Goal: Task Accomplishment & Management: Use online tool/utility

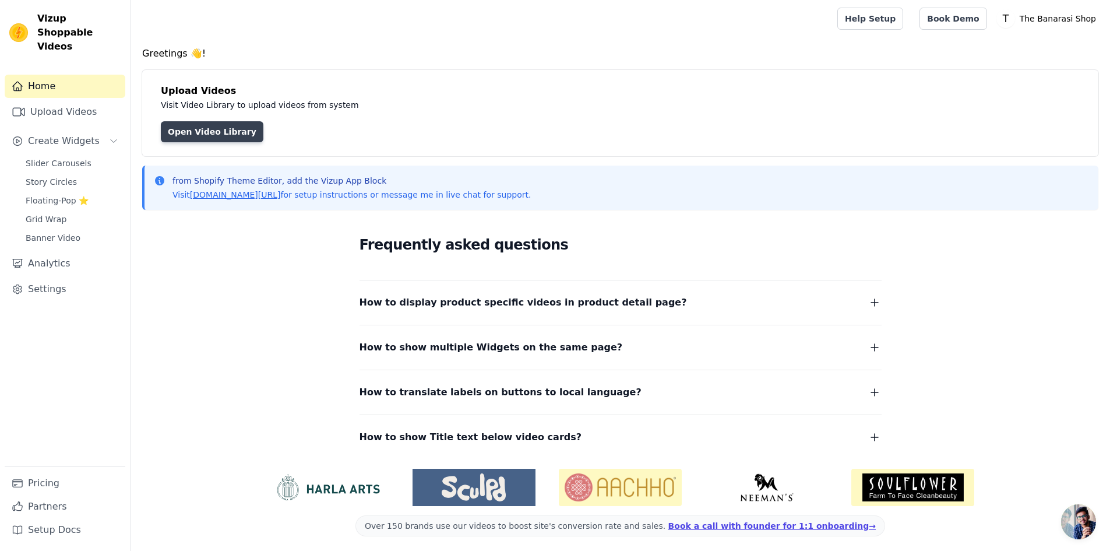
click at [217, 132] on link "Open Video Library" at bounding box center [212, 131] width 103 height 21
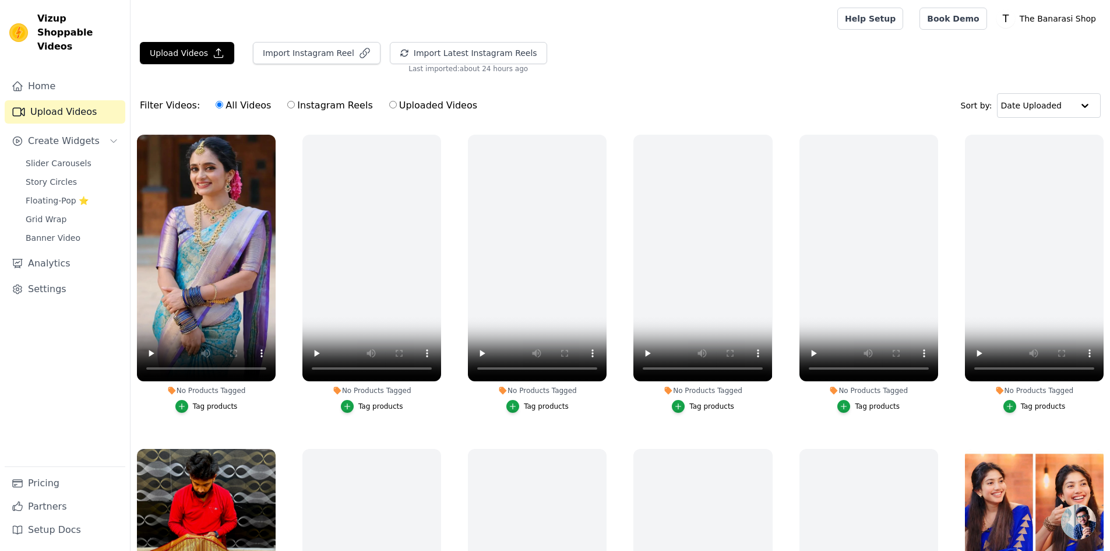
click at [196, 408] on div "Tag products" at bounding box center [215, 406] width 45 height 9
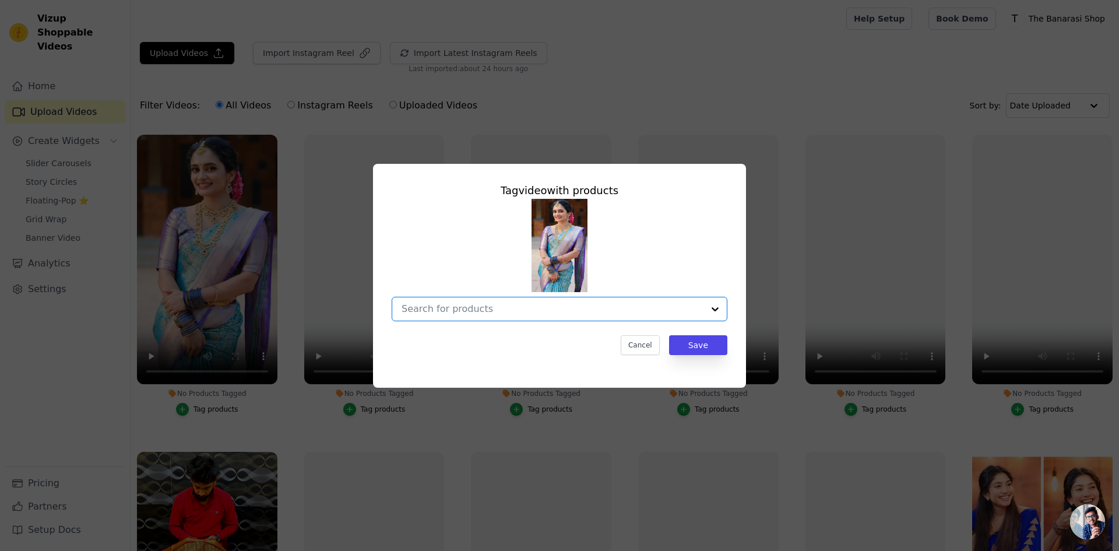
click at [579, 305] on input "No Products Tagged Tag video with products Option undefined, selected. Select i…" at bounding box center [553, 308] width 302 height 11
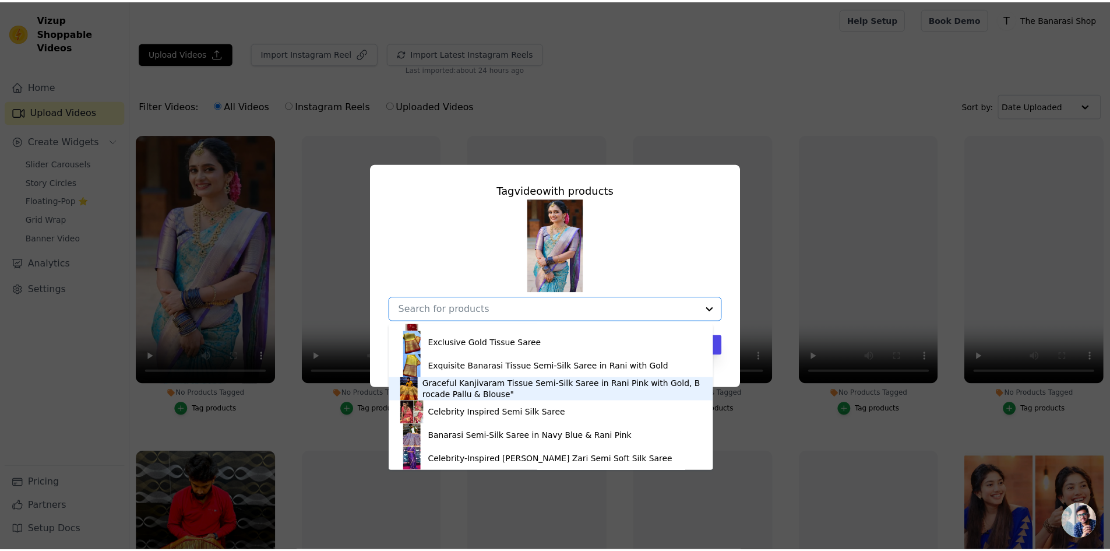
scroll to position [396, 0]
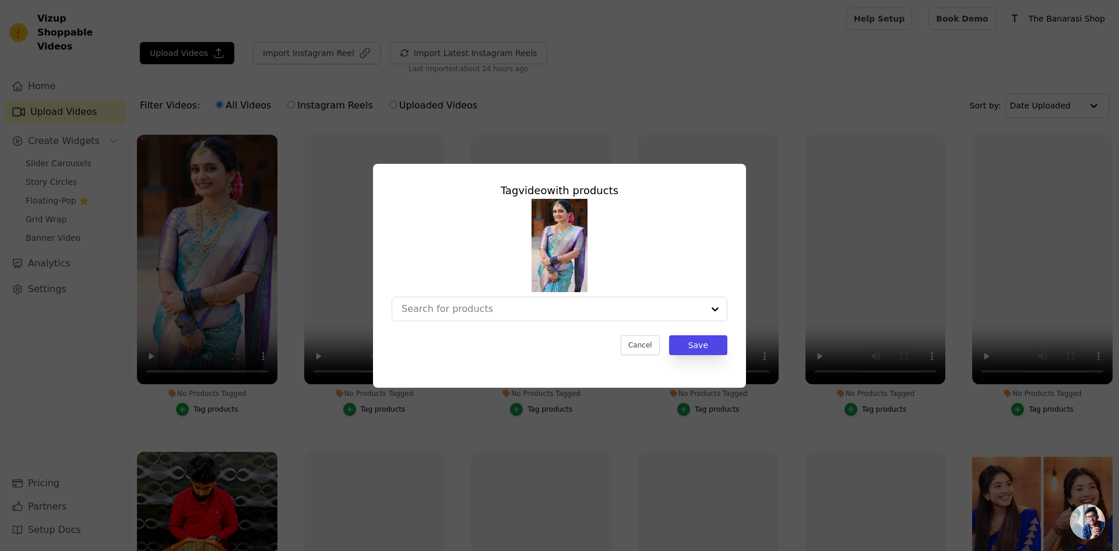
click at [815, 14] on div "Tag video with products Cancel Save" at bounding box center [559, 275] width 1119 height 551
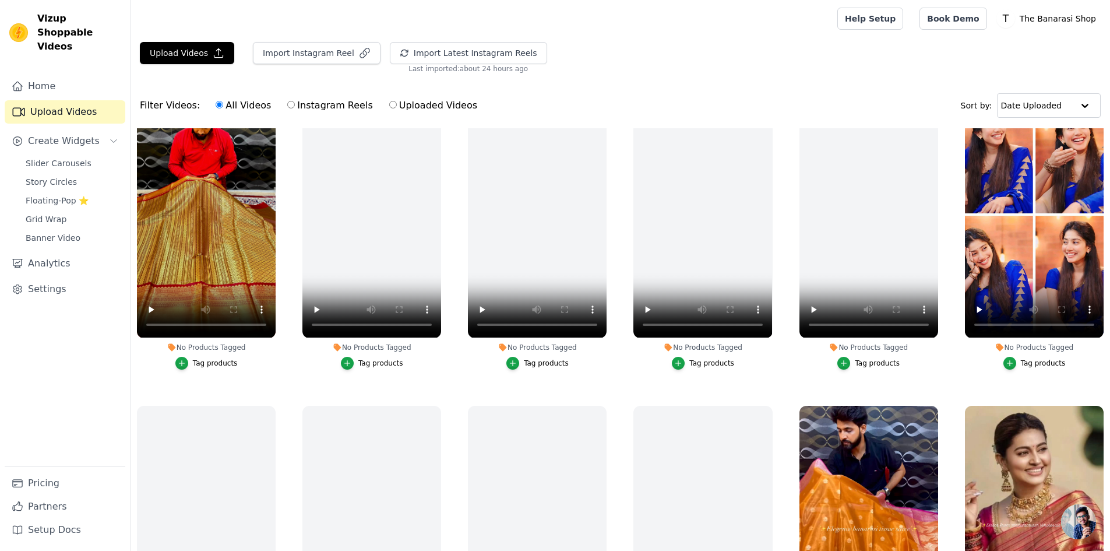
scroll to position [389, 0]
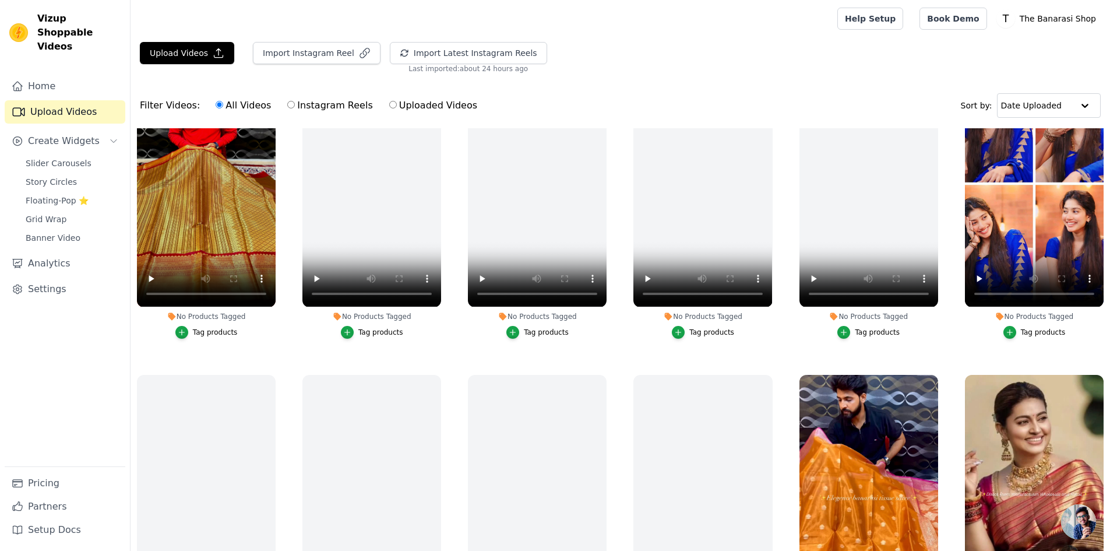
click at [201, 330] on div "Tag products" at bounding box center [215, 331] width 45 height 9
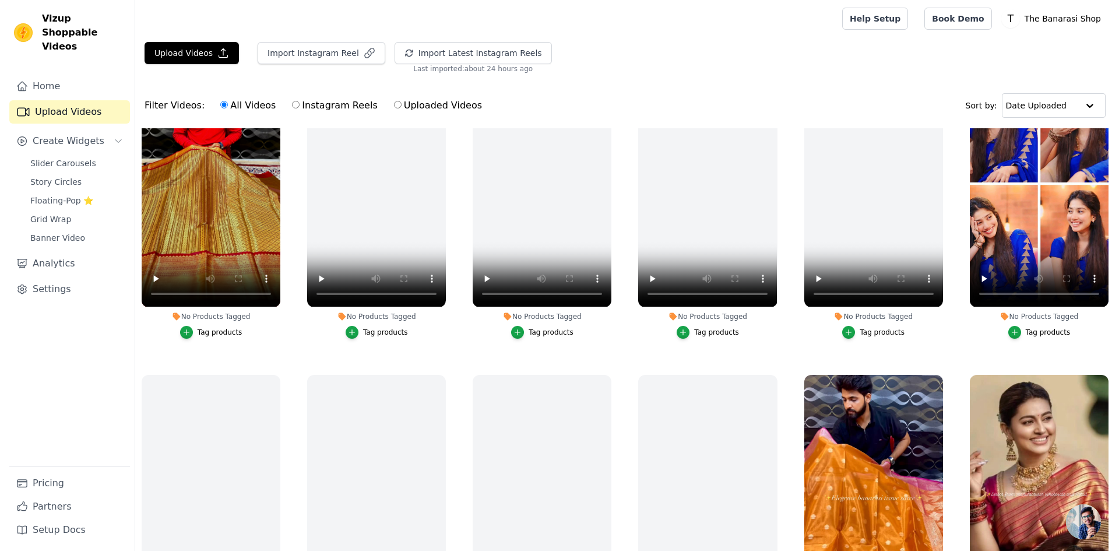
scroll to position [392, 0]
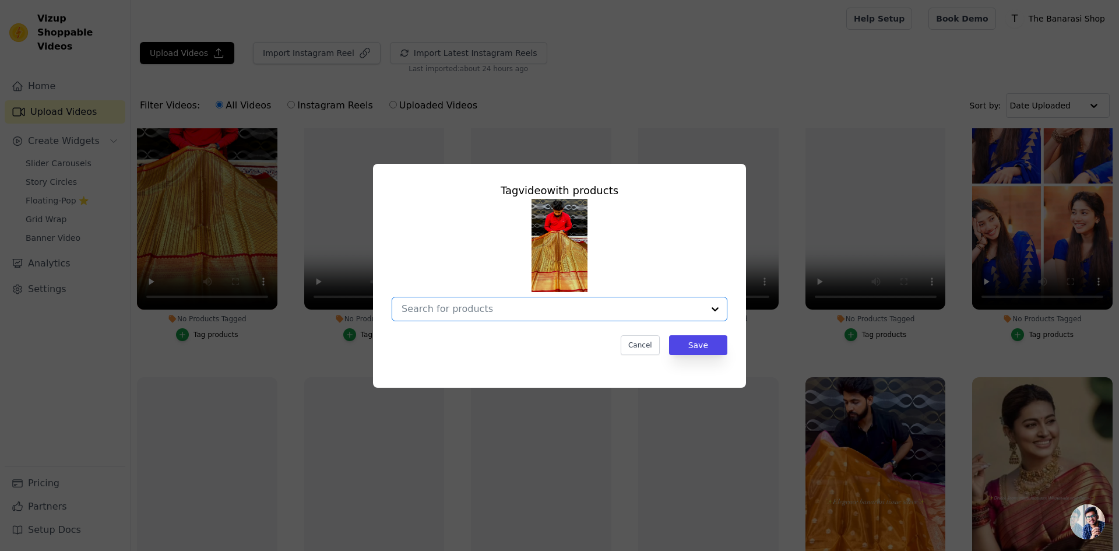
click at [518, 314] on input "No Products Tagged Tag video with products Option undefined, selected. Select i…" at bounding box center [553, 308] width 302 height 11
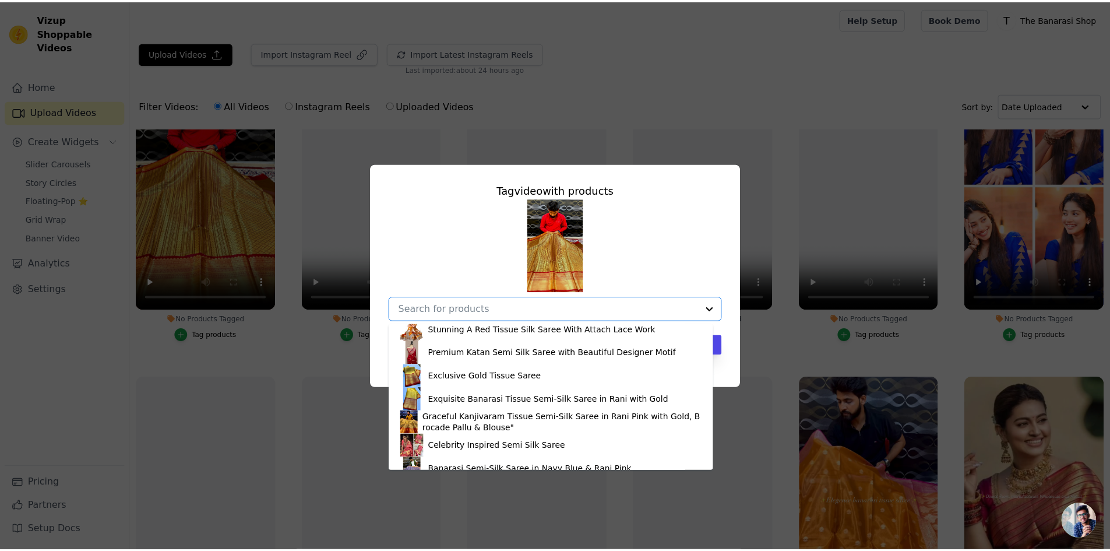
scroll to position [389, 0]
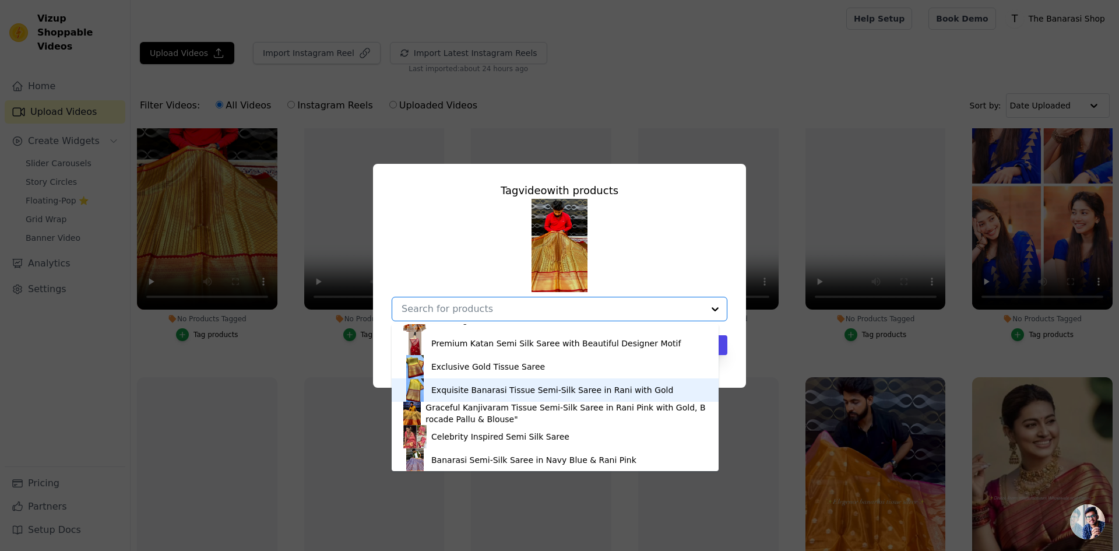
click at [489, 391] on div "Exquisite Banarasi Tissue Semi-Silk Saree in Rani with Gold" at bounding box center [552, 390] width 242 height 12
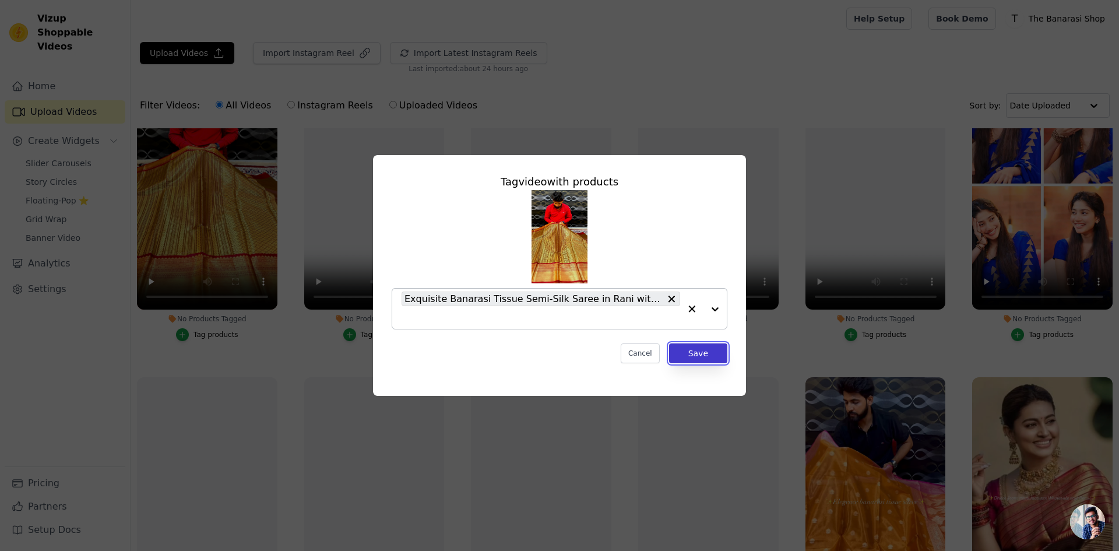
click at [703, 355] on button "Save" at bounding box center [698, 353] width 58 height 20
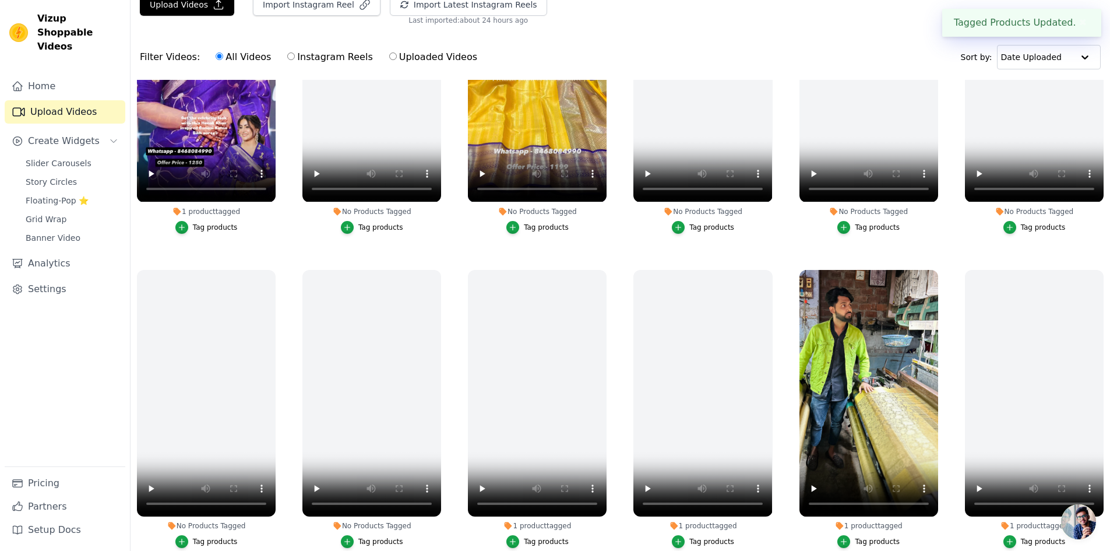
scroll to position [119, 0]
